Goal: Information Seeking & Learning: Learn about a topic

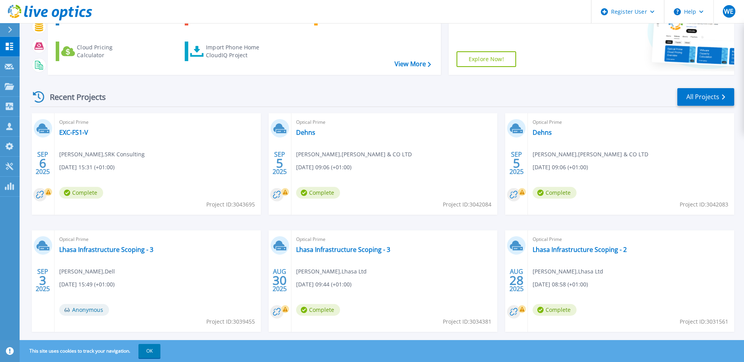
scroll to position [105, 0]
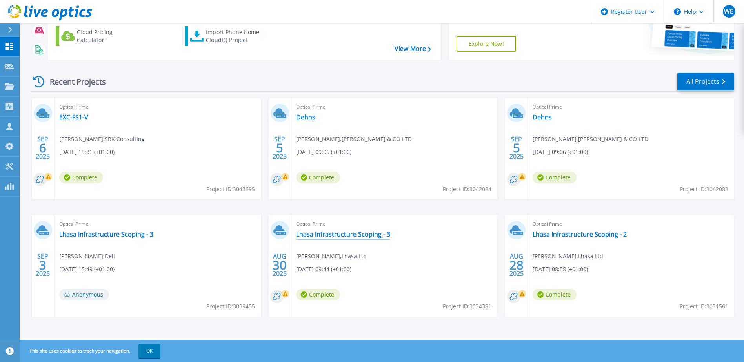
click at [316, 234] on link "Lhasa Infrastructure Scoping - 3" at bounding box center [343, 235] width 94 height 8
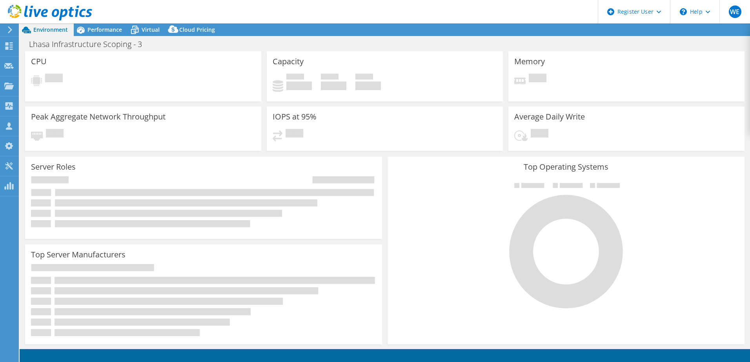
select select "EULondon"
select select "GBP"
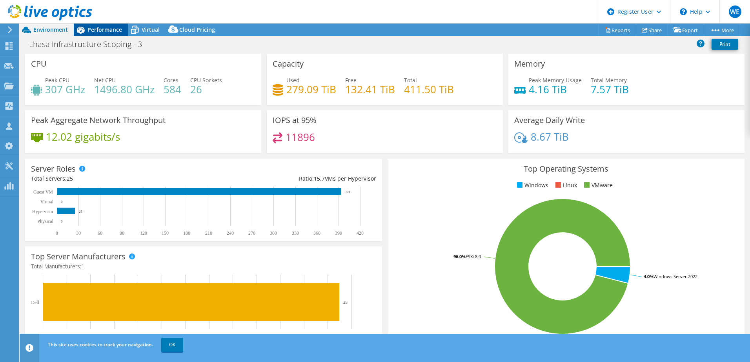
click at [99, 30] on span "Performance" at bounding box center [104, 29] width 35 height 7
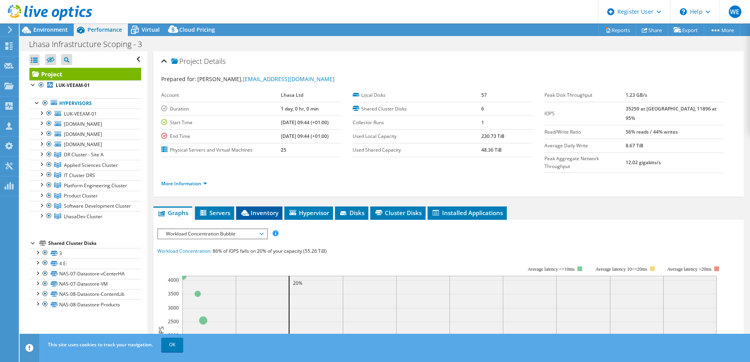
click at [262, 209] on span "Inventory" at bounding box center [259, 213] width 38 height 8
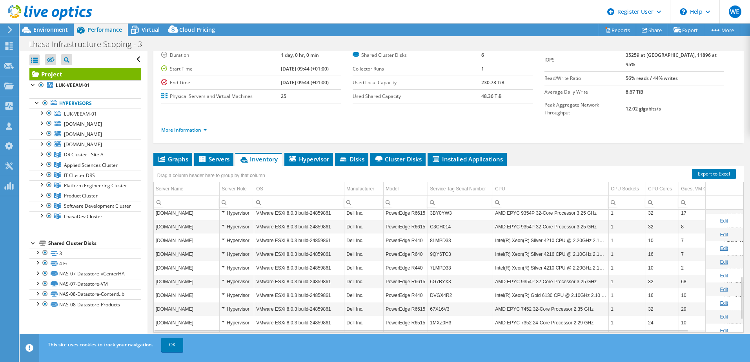
scroll to position [224, 0]
click at [49, 33] on span "Environment" at bounding box center [50, 29] width 35 height 7
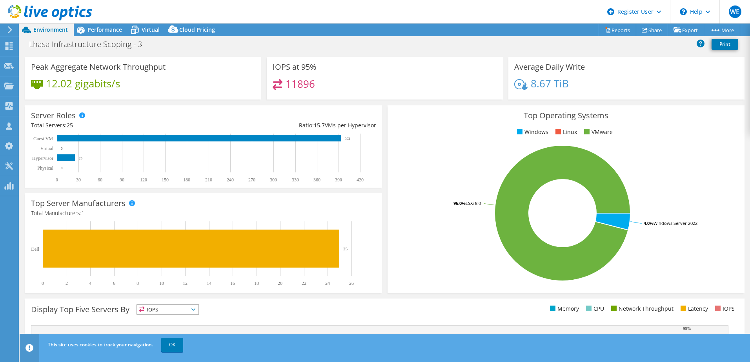
scroll to position [0, 0]
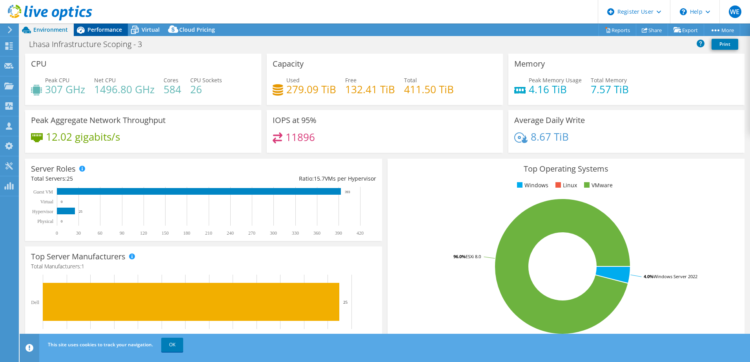
click at [105, 28] on span "Performance" at bounding box center [104, 29] width 35 height 7
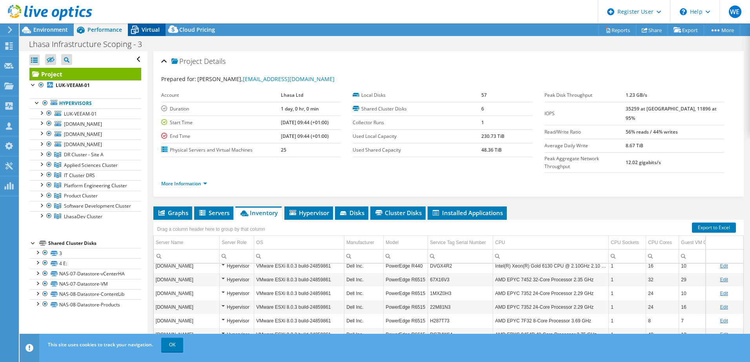
click at [138, 31] on icon at bounding box center [135, 30] width 8 height 6
